Goal: Task Accomplishment & Management: Manage account settings

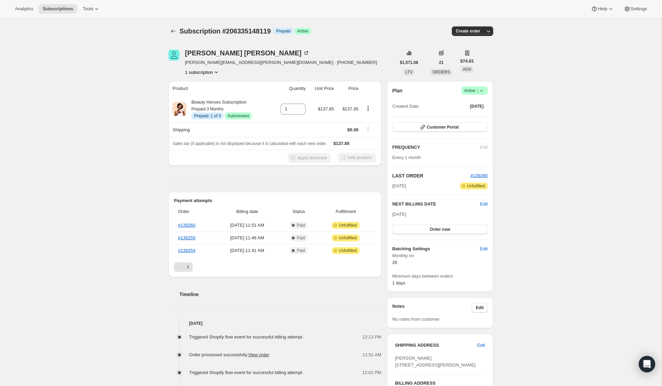
click at [479, 204] on h2 "NEXT BILLING DATE" at bounding box center [436, 203] width 88 height 7
click at [482, 202] on span "Edit" at bounding box center [484, 203] width 8 height 7
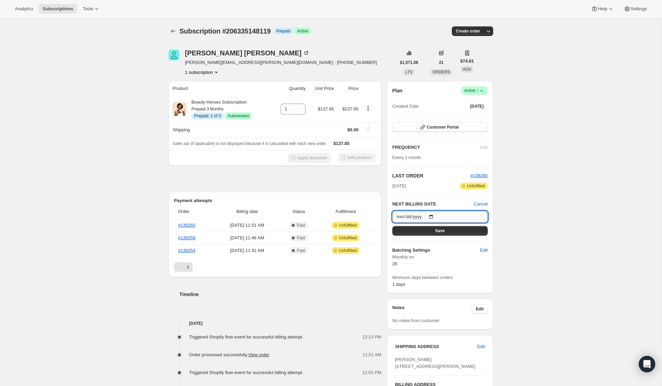
click at [431, 217] on input "[DATE]" at bounding box center [439, 217] width 95 height 12
type input "[DATE]"
click at [505, 253] on div "Subscription #206335148119. This page is ready Subscription #206335148119 Info …" at bounding box center [330, 369] width 661 height 703
click at [462, 231] on button "Save" at bounding box center [439, 231] width 95 height 10
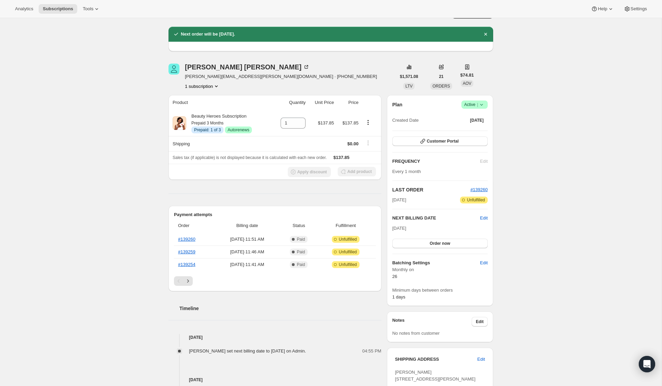
scroll to position [7, 0]
